Goal: Task Accomplishment & Management: Use online tool/utility

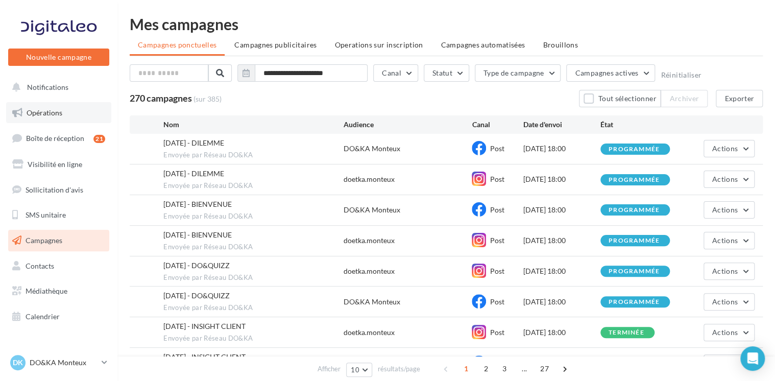
click at [50, 107] on link "Opérations" at bounding box center [58, 112] width 105 height 21
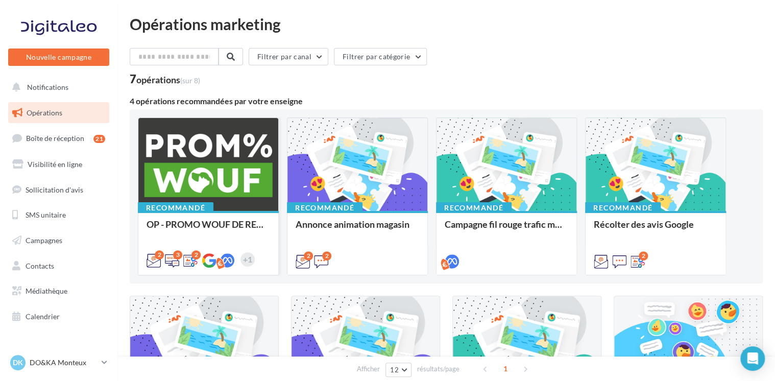
click at [204, 149] on div at bounding box center [208, 165] width 140 height 94
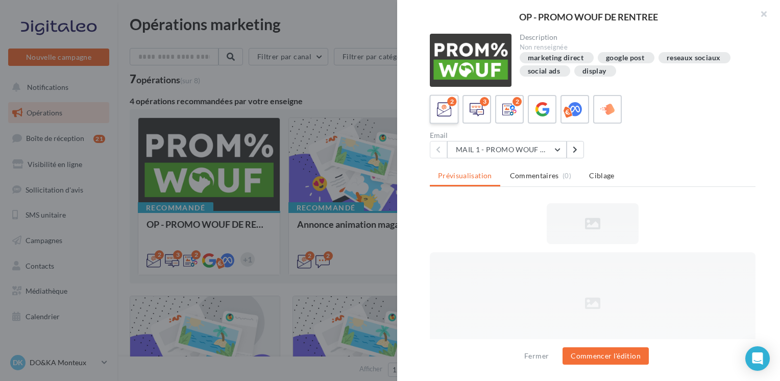
click at [442, 110] on icon at bounding box center [444, 109] width 15 height 15
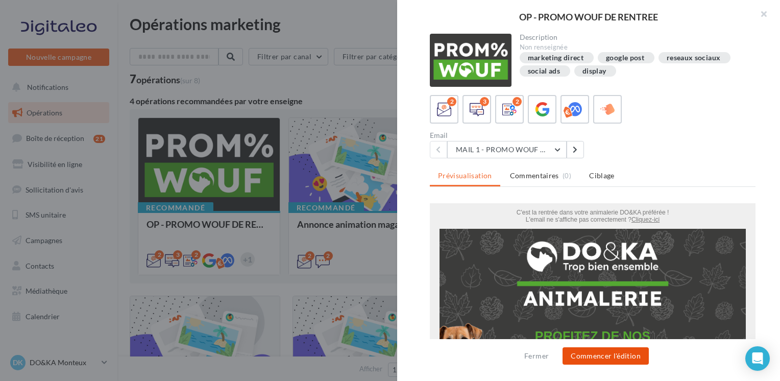
click at [596, 352] on button "Commencer l'édition" at bounding box center [606, 355] width 86 height 17
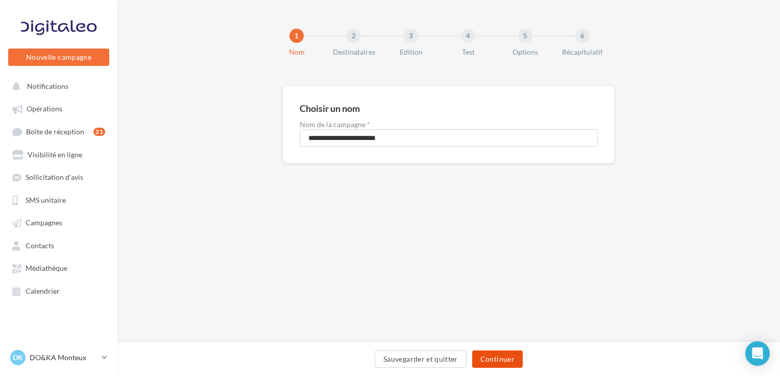
click at [495, 360] on button "Continuer" at bounding box center [497, 358] width 51 height 17
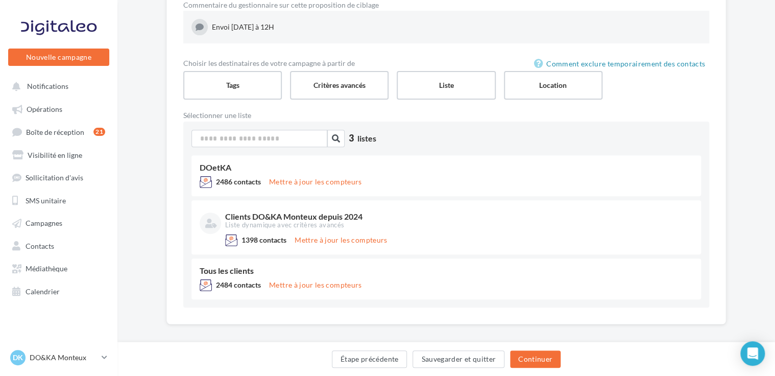
scroll to position [127, 0]
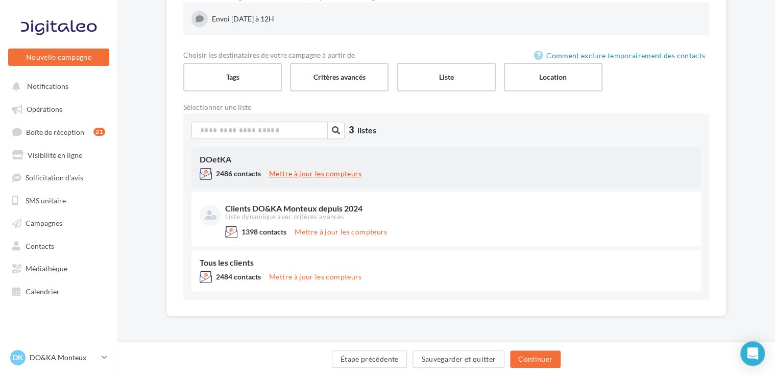
click at [319, 170] on button "Mettre à jour les compteurs" at bounding box center [315, 173] width 101 height 12
click at [247, 161] on div "DOetKA" at bounding box center [446, 159] width 493 height 8
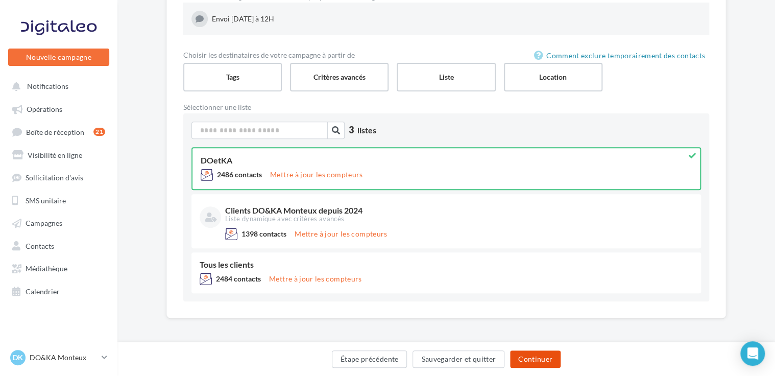
click at [530, 361] on button "Continuer" at bounding box center [535, 358] width 51 height 17
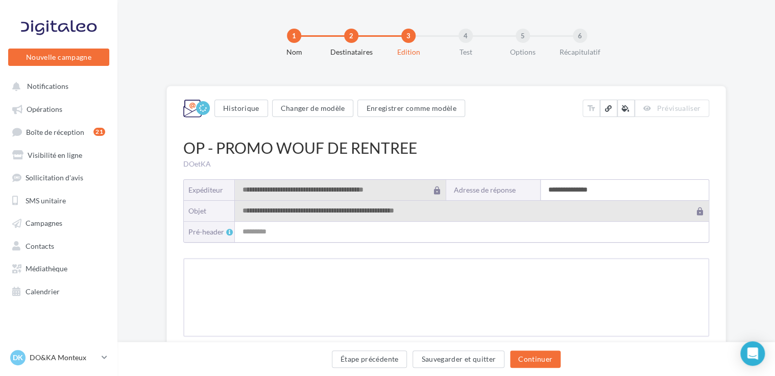
type input "**********"
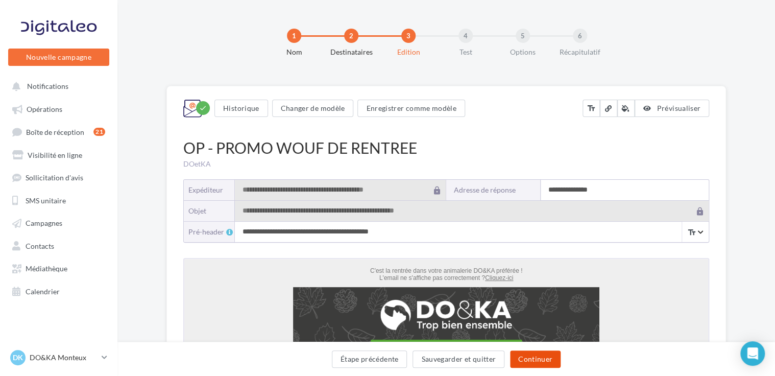
click at [533, 357] on button "Continuer" at bounding box center [535, 358] width 51 height 17
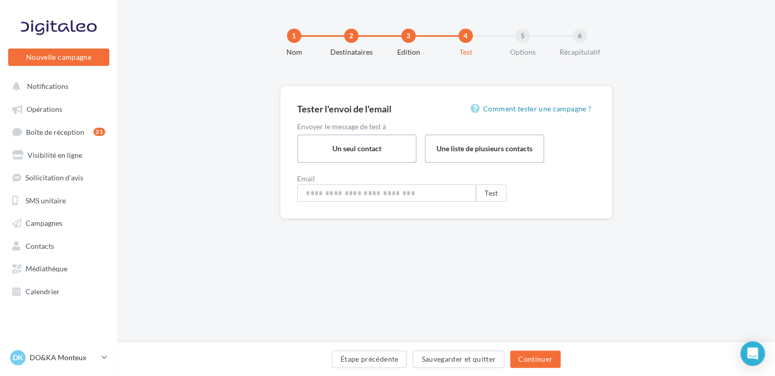
type input "**********"
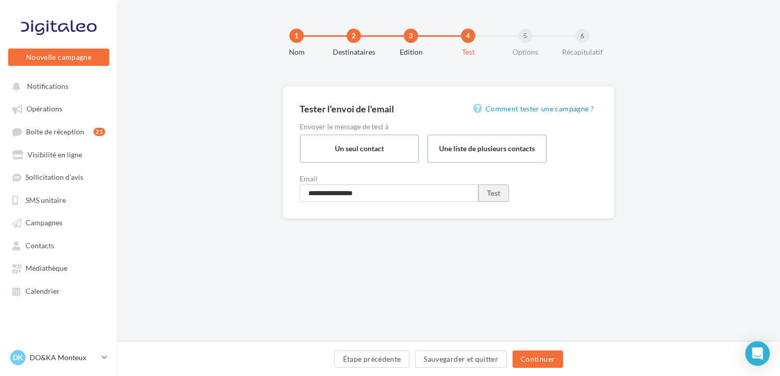
click at [497, 194] on button "Test" at bounding box center [493, 192] width 31 height 17
click at [537, 358] on button "Continuer" at bounding box center [538, 358] width 51 height 17
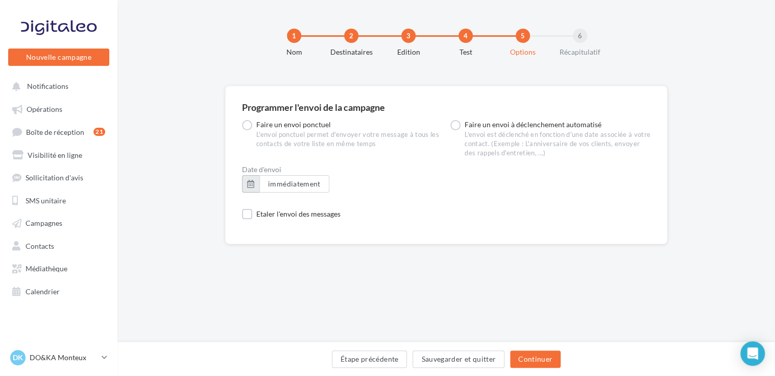
click at [247, 182] on button "button" at bounding box center [250, 183] width 17 height 17
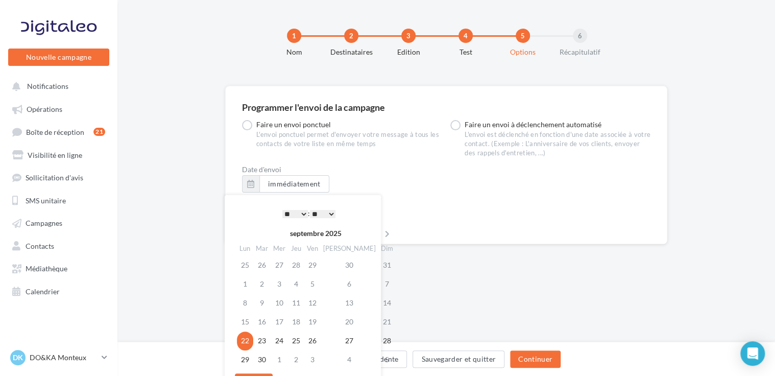
click at [301, 213] on select "* * * * * * * * * * ** ** ** ** ** ** ** ** ** ** ** ** ** **" at bounding box center [295, 214] width 26 height 8
click at [331, 214] on select "** ** ** ** ** **" at bounding box center [323, 214] width 26 height 8
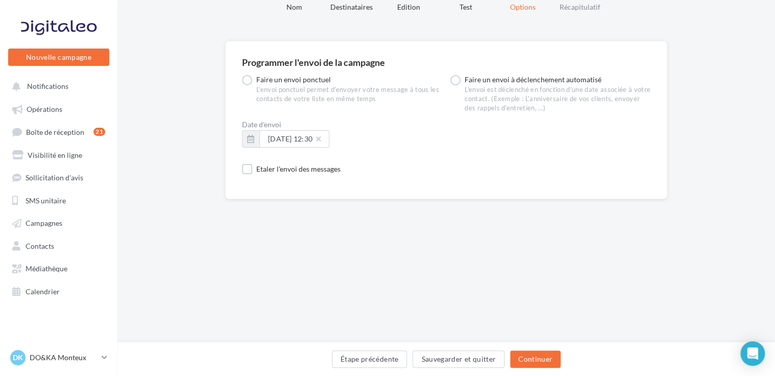
scroll to position [48, 0]
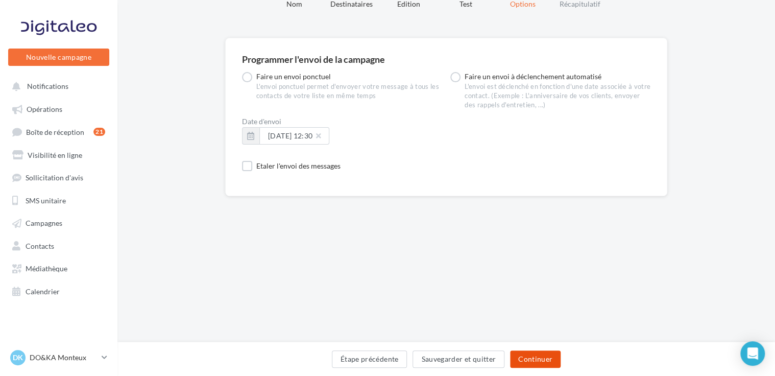
click at [538, 363] on button "Continuer" at bounding box center [535, 358] width 51 height 17
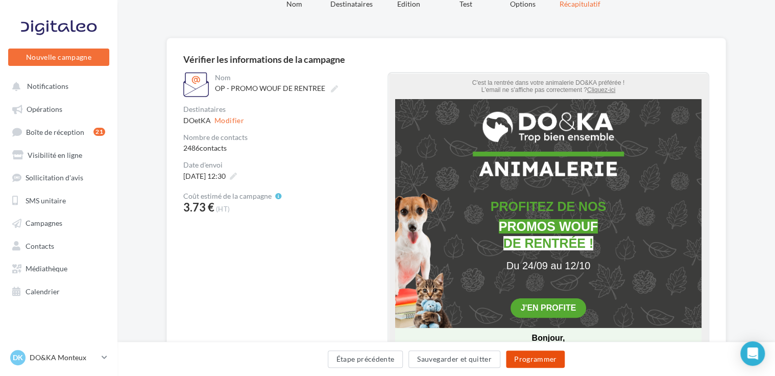
click at [536, 356] on button "Programmer" at bounding box center [535, 358] width 59 height 17
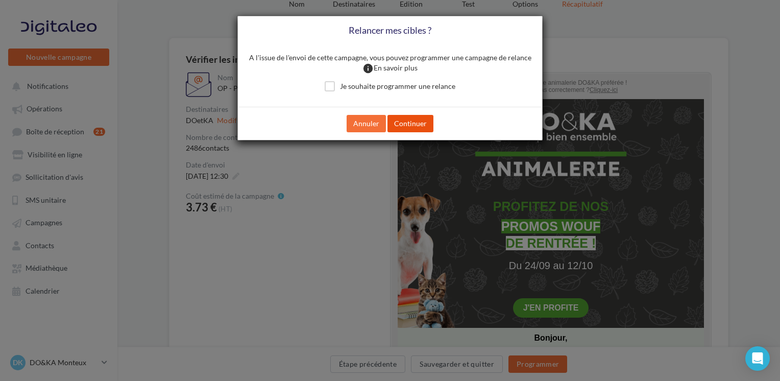
click at [423, 122] on button "Continuer" at bounding box center [411, 123] width 46 height 17
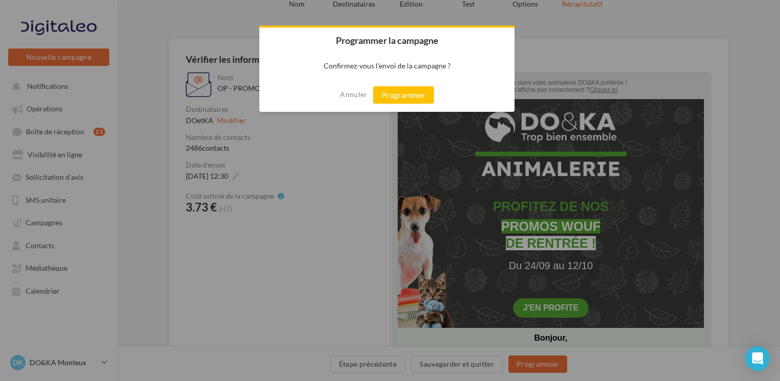
click at [413, 107] on div "Annuler Programmer" at bounding box center [386, 95] width 255 height 34
click at [411, 90] on button "Programmer" at bounding box center [403, 94] width 61 height 17
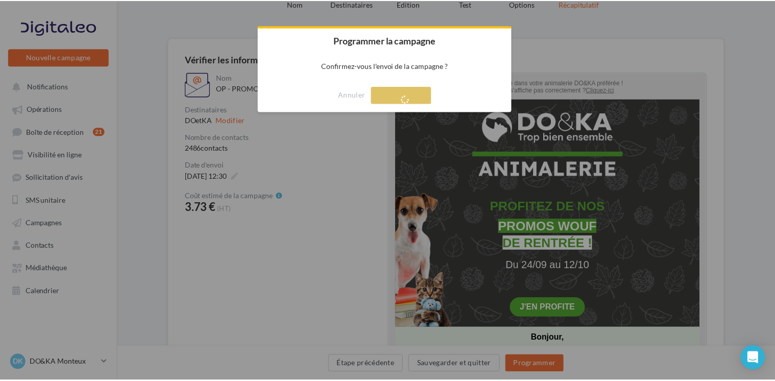
scroll to position [16, 0]
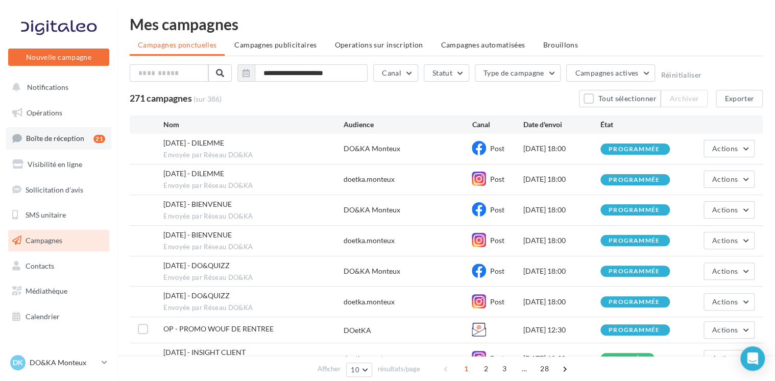
click at [59, 140] on span "Boîte de réception" at bounding box center [55, 138] width 58 height 9
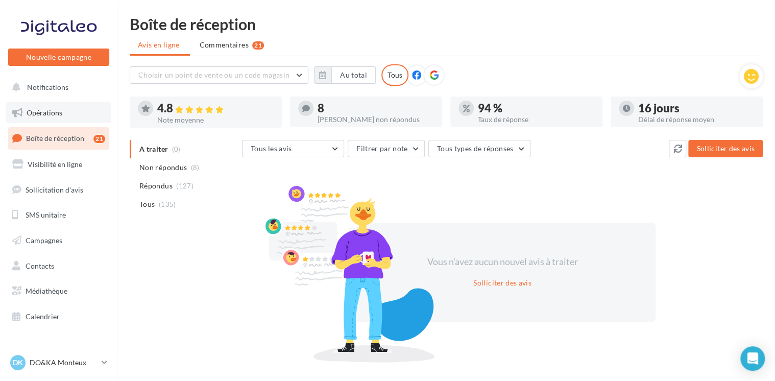
click at [56, 109] on span "Opérations" at bounding box center [45, 112] width 36 height 9
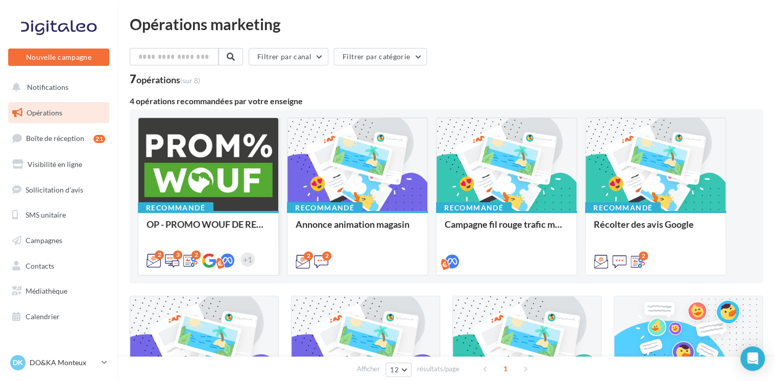
click at [192, 170] on div at bounding box center [208, 165] width 140 height 94
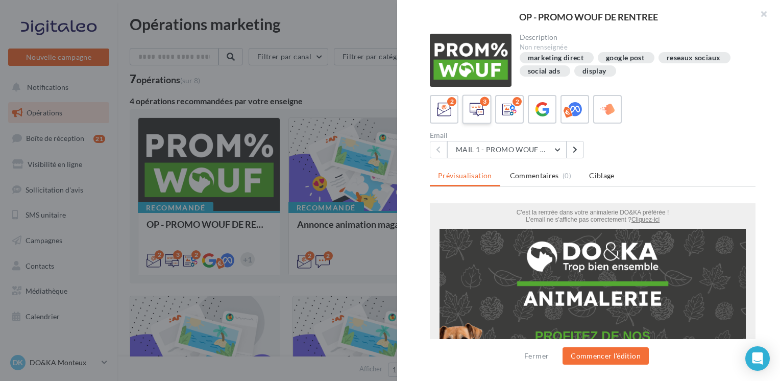
click at [479, 107] on icon at bounding box center [477, 109] width 15 height 15
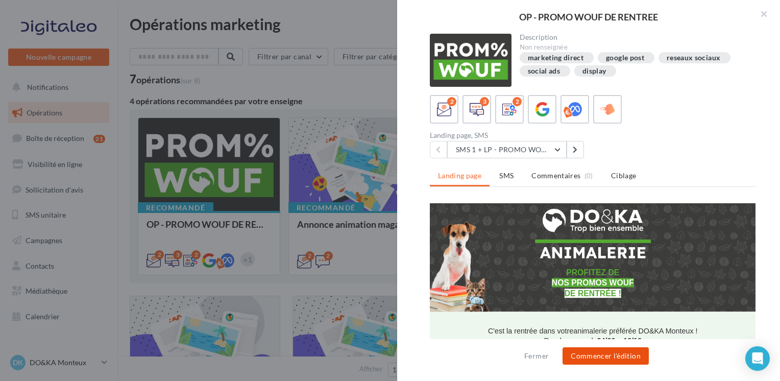
click at [600, 354] on button "Commencer l'édition" at bounding box center [606, 355] width 86 height 17
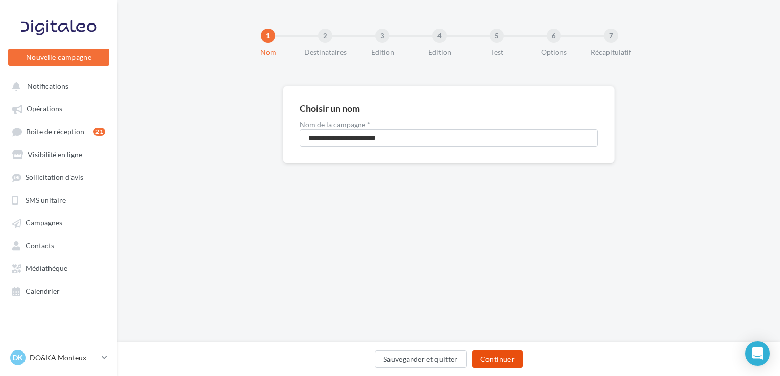
click at [499, 358] on button "Continuer" at bounding box center [497, 358] width 51 height 17
